Goal: Find contact information: Find contact information

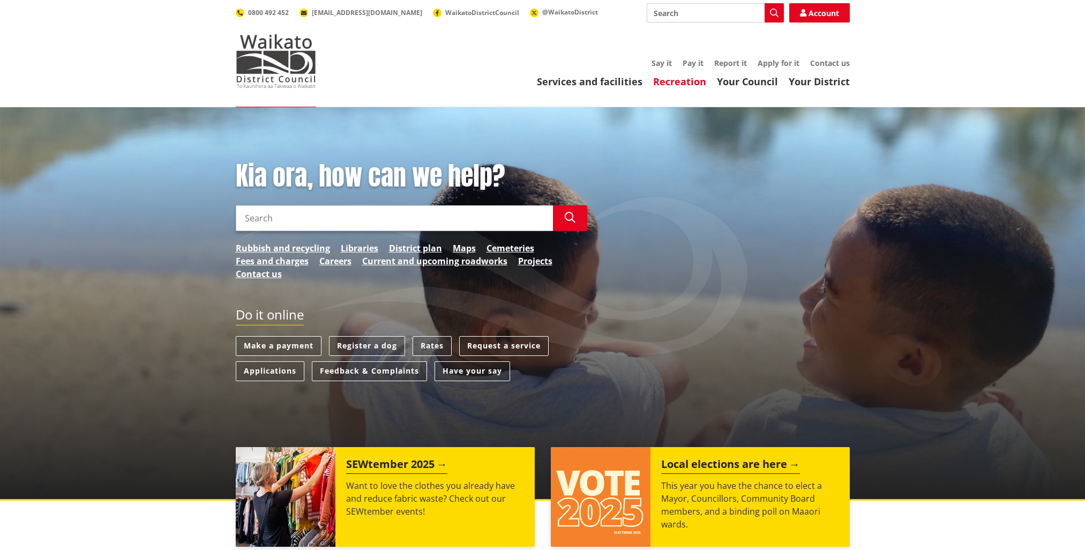
click at [684, 84] on link "Recreation" at bounding box center [679, 81] width 53 height 13
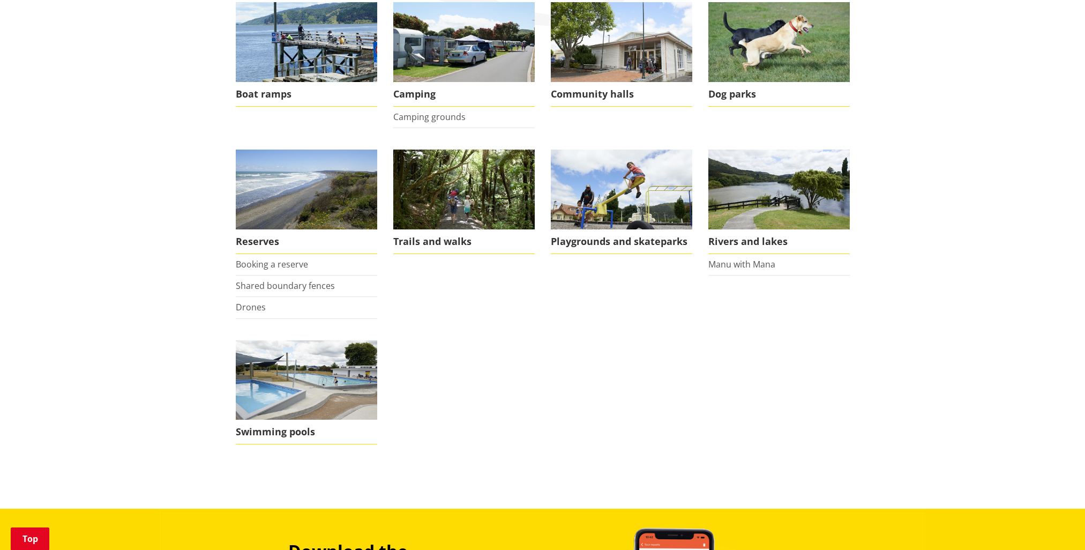
scroll to position [161, 0]
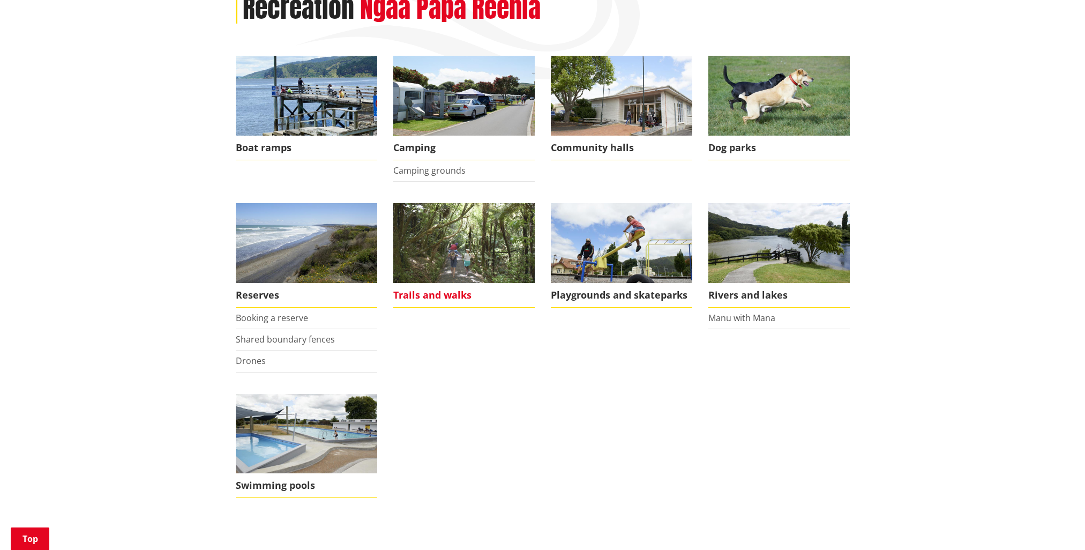
click at [446, 299] on span "Trails and walks" at bounding box center [463, 295] width 141 height 25
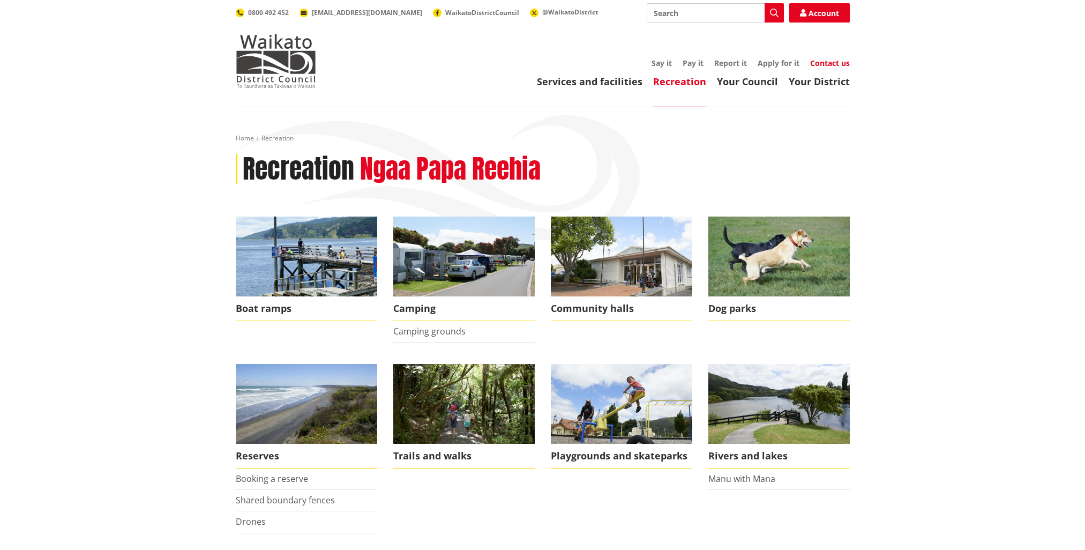
click at [820, 62] on link "Contact us" at bounding box center [830, 63] width 40 height 10
